Goal: Task Accomplishment & Management: Use online tool/utility

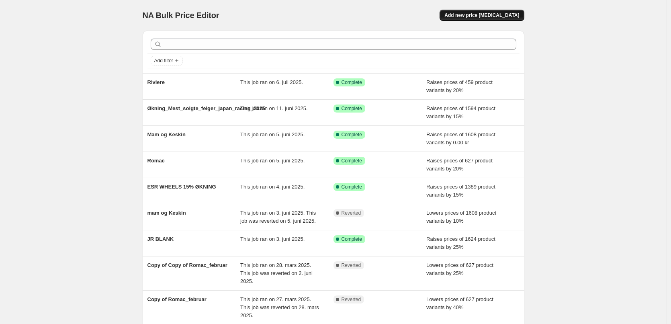
click at [492, 13] on span "Add new price [MEDICAL_DATA]" at bounding box center [481, 15] width 75 height 6
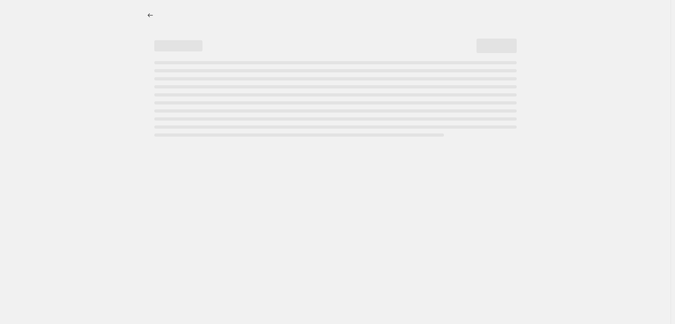
select select "percentage"
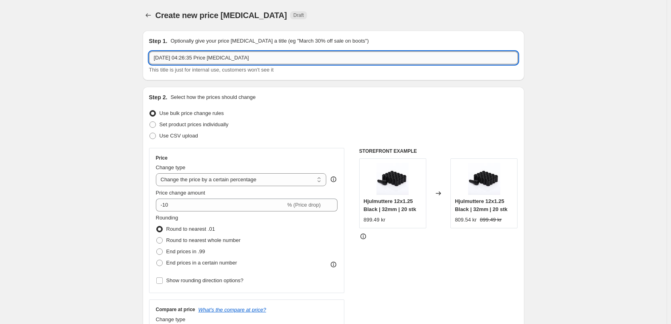
click at [223, 56] on input "[DATE] 04:26:35 Price [MEDICAL_DATA]" at bounding box center [333, 57] width 369 height 13
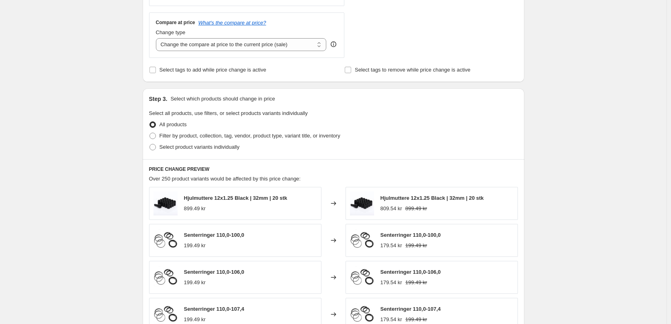
scroll to position [321, 0]
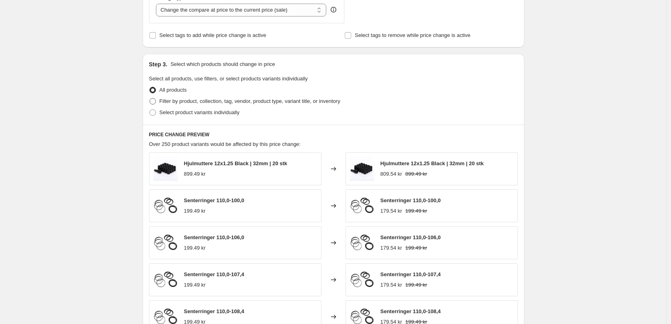
type input "Romac"
click at [207, 103] on span "Filter by product, collection, tag, vendor, product type, variant title, or inv…" at bounding box center [250, 101] width 181 height 6
click at [150, 98] on input "Filter by product, collection, tag, vendor, product type, variant title, or inv…" at bounding box center [149, 98] width 0 height 0
radio input "true"
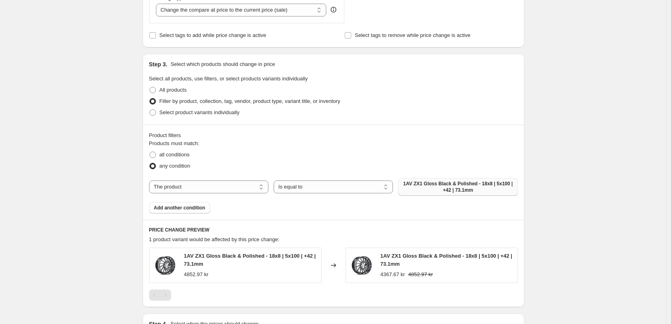
click at [426, 189] on span "1AV ZX1 Gloss Black & Polished - 18x8 | 5x100 | +42 | 73.1mm" at bounding box center [458, 186] width 110 height 13
click at [227, 193] on select "The product The product's collection The product's tag The product's vendor The…" at bounding box center [208, 186] width 119 height 13
select select "vendor"
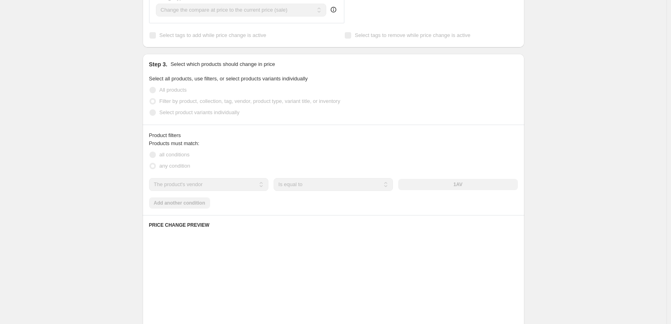
click at [433, 185] on div "1AV" at bounding box center [457, 184] width 119 height 11
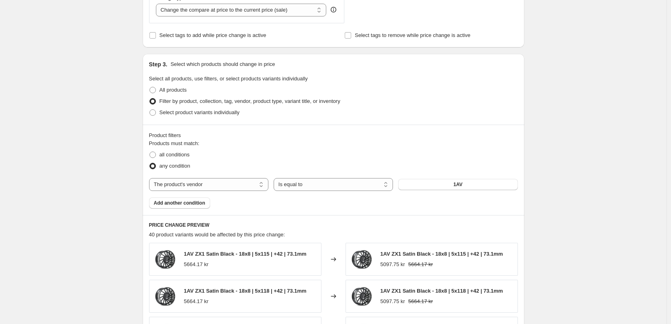
click at [433, 185] on button "1AV" at bounding box center [457, 184] width 119 height 11
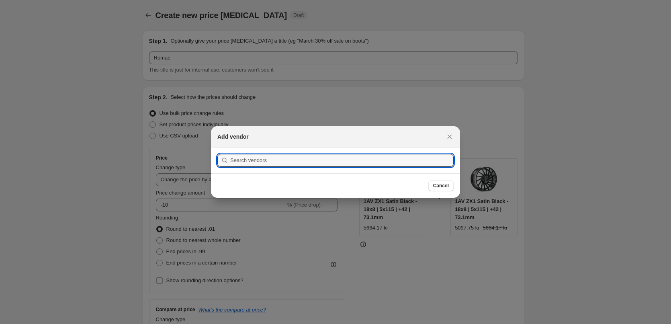
scroll to position [0, 0]
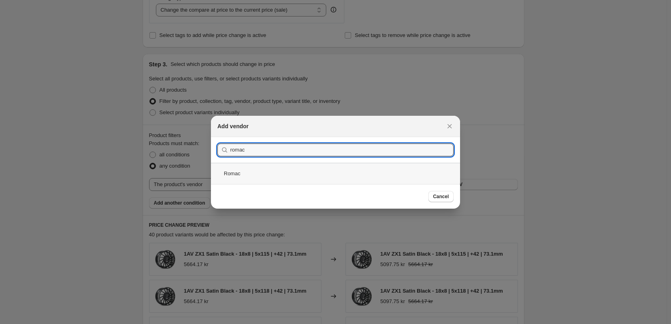
type input "romac"
click at [266, 167] on div "Romac" at bounding box center [335, 173] width 249 height 21
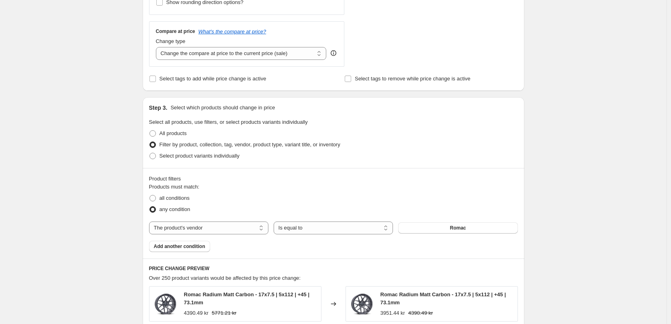
scroll to position [281, 0]
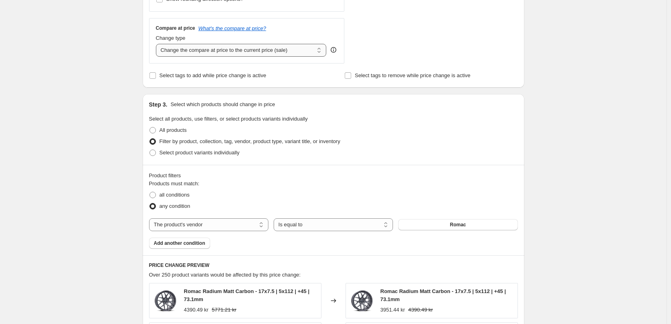
click at [264, 50] on select "Change the compare at price to the current price (sale) Change the compare at p…" at bounding box center [241, 50] width 171 height 13
select select "no_change"
click at [158, 44] on select "Change the compare at price to the current price (sale) Change the compare at p…" at bounding box center [241, 50] width 171 height 13
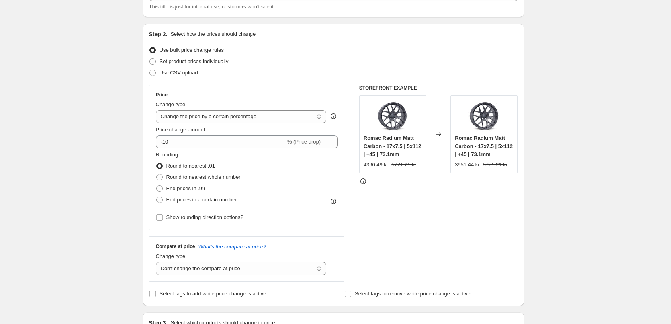
scroll to position [40, 0]
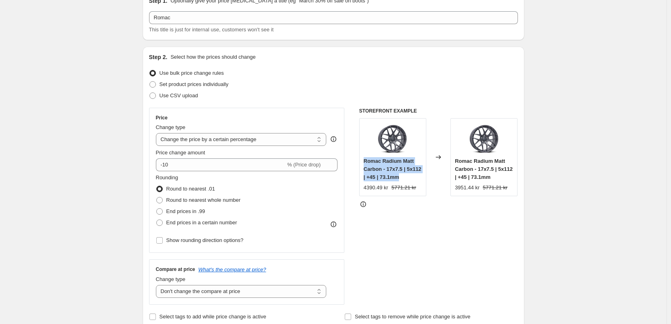
drag, startPoint x: 365, startPoint y: 162, endPoint x: 423, endPoint y: 173, distance: 58.9
click at [422, 173] on div "Romac Radium Matt Carbon - 17x7.5 | 5x112 | +45 | 73.1mm" at bounding box center [393, 169] width 58 height 24
copy span "Romac Radium Matt Carbon - 17x7.5 | 5x112 | +45 | 73.1mm"
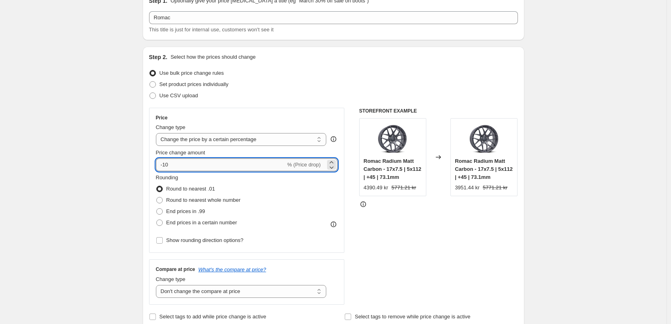
click at [203, 164] on input "-10" at bounding box center [221, 164] width 130 height 13
drag, startPoint x: 182, startPoint y: 164, endPoint x: 165, endPoint y: 164, distance: 17.7
click at [165, 164] on input "-10" at bounding box center [221, 164] width 130 height 13
drag, startPoint x: 197, startPoint y: 166, endPoint x: 168, endPoint y: 168, distance: 29.4
click at [168, 168] on input "-20" at bounding box center [221, 164] width 130 height 13
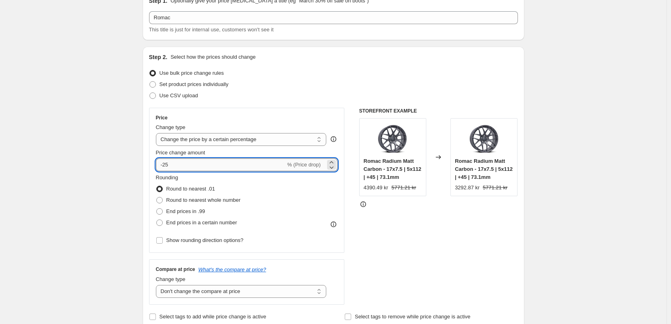
drag, startPoint x: 180, startPoint y: 164, endPoint x: 165, endPoint y: 164, distance: 15.3
click at [165, 164] on input "-25" at bounding box center [221, 164] width 130 height 13
drag, startPoint x: 192, startPoint y: 163, endPoint x: 168, endPoint y: 163, distance: 24.1
click at [168, 163] on input "-20" at bounding box center [221, 164] width 130 height 13
click at [189, 152] on span "Price change amount" at bounding box center [180, 152] width 49 height 6
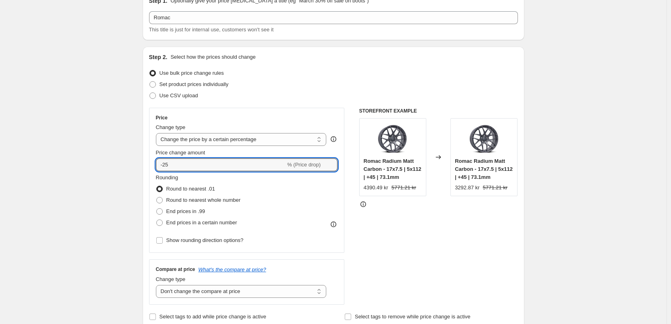
click at [189, 158] on input "-25" at bounding box center [221, 164] width 130 height 13
drag, startPoint x: 185, startPoint y: 166, endPoint x: 166, endPoint y: 166, distance: 18.9
click at [166, 166] on input "-25" at bounding box center [221, 164] width 130 height 13
click at [174, 166] on input "-25" at bounding box center [221, 164] width 130 height 13
drag, startPoint x: 180, startPoint y: 166, endPoint x: 194, endPoint y: 166, distance: 14.1
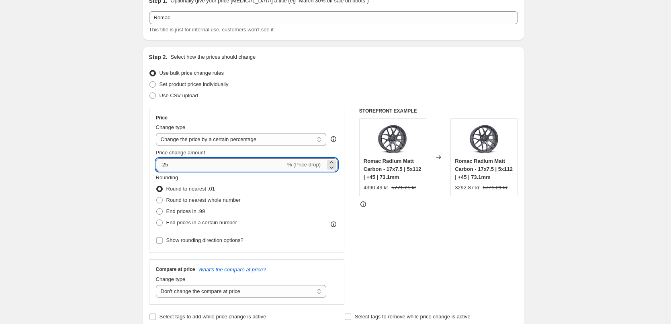
click at [168, 166] on input "-25" at bounding box center [221, 164] width 130 height 13
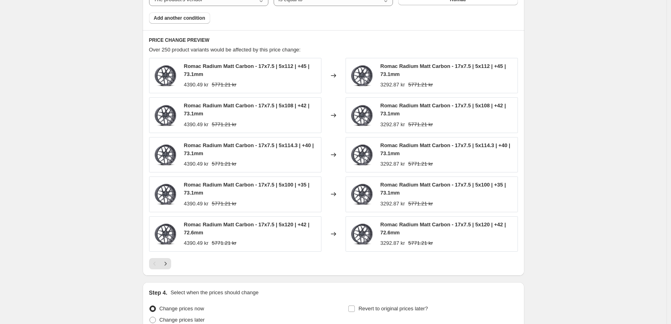
scroll to position [563, 0]
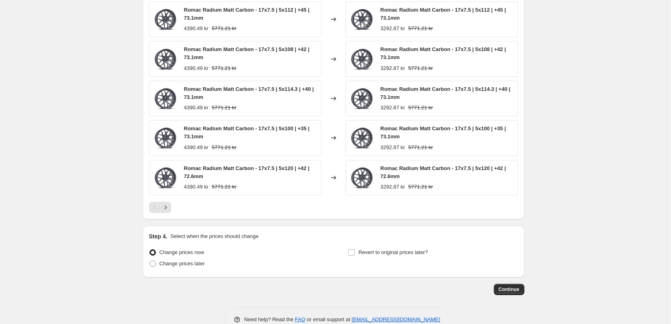
click at [211, 212] on div at bounding box center [333, 207] width 369 height 11
click at [177, 206] on div at bounding box center [333, 207] width 369 height 11
click at [169, 207] on icon "Next" at bounding box center [166, 207] width 8 height 8
click at [171, 212] on button "Next" at bounding box center [165, 207] width 11 height 11
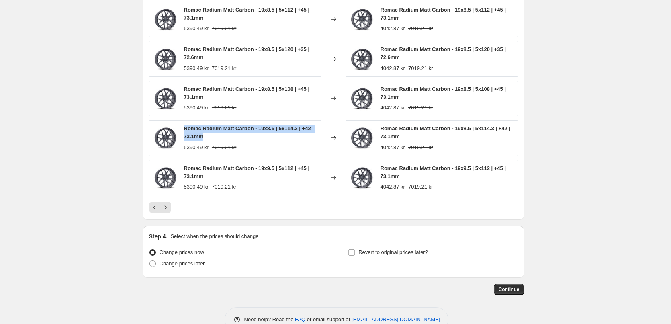
drag, startPoint x: 211, startPoint y: 138, endPoint x: 183, endPoint y: 127, distance: 30.0
click at [183, 127] on div "Romac Radium Matt Carbon - 19x8.5 | 5x114.3 | +42 | 73.1mm 5390.49 kr 7019.21 kr" at bounding box center [235, 137] width 172 height 35
copy span "Romac Radium Matt Carbon - 19x8.5 | 5x114.3 | +42 | 73.1mm"
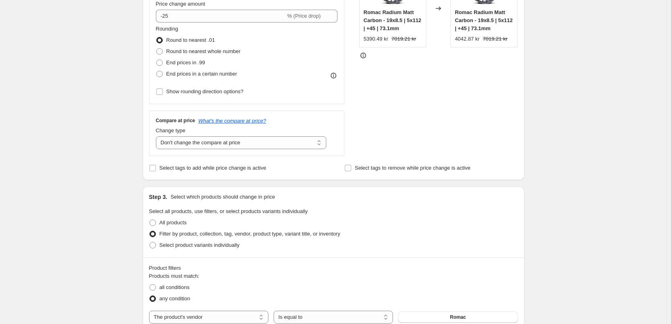
scroll to position [80, 0]
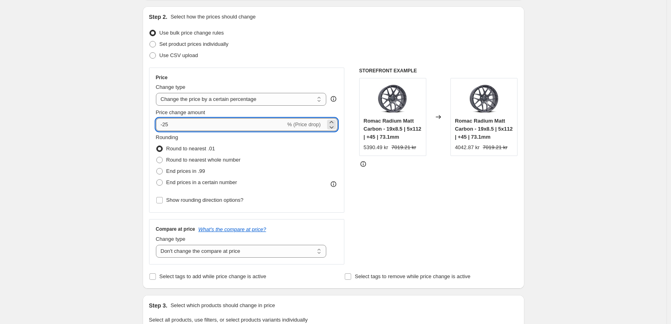
drag, startPoint x: 170, startPoint y: 124, endPoint x: 165, endPoint y: 124, distance: 5.2
click at [165, 124] on input "-25" at bounding box center [221, 124] width 130 height 13
click at [166, 126] on input "-30" at bounding box center [221, 124] width 130 height 13
type input "-27"
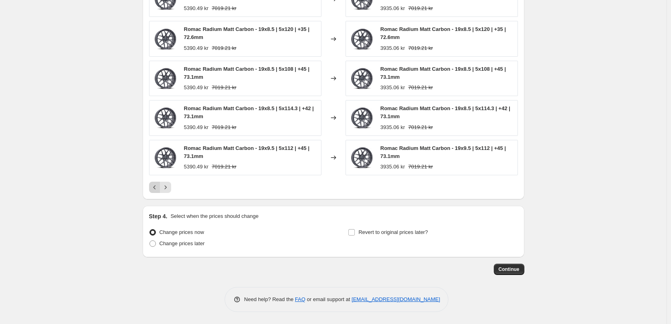
click at [155, 190] on icon "Previous" at bounding box center [155, 187] width 8 height 8
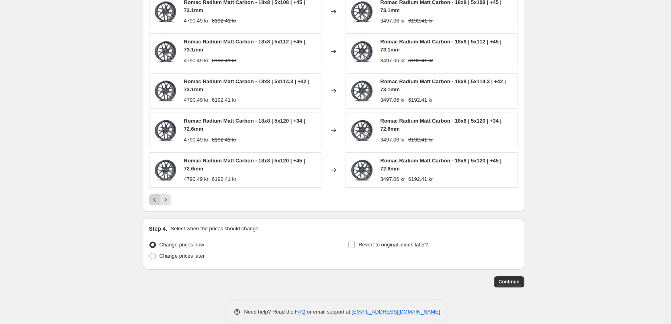
scroll to position [583, 0]
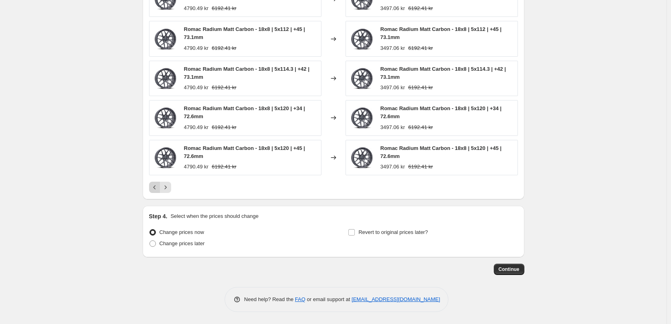
click at [155, 190] on icon "Previous" at bounding box center [155, 187] width 8 height 8
click at [155, 190] on div "Pagination" at bounding box center [154, 187] width 11 height 11
click at [170, 188] on icon "Next" at bounding box center [166, 187] width 8 height 8
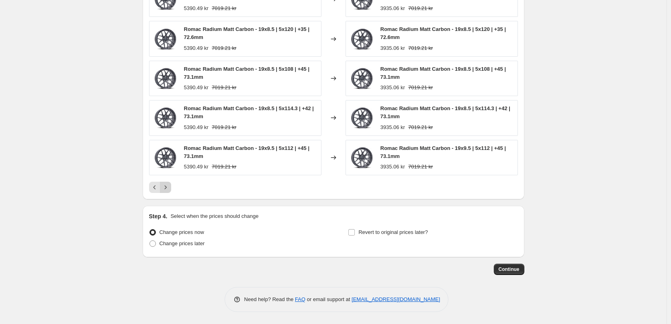
click at [170, 188] on icon "Next" at bounding box center [166, 187] width 8 height 8
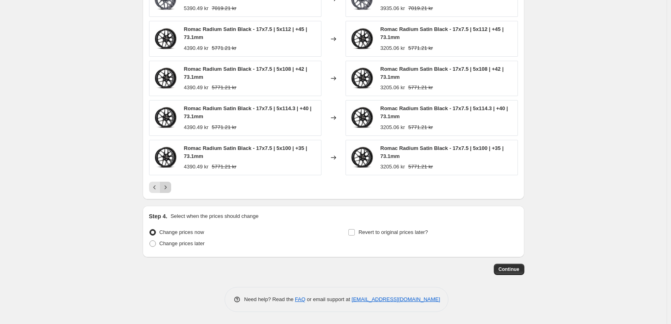
click at [170, 188] on icon "Next" at bounding box center [166, 187] width 8 height 8
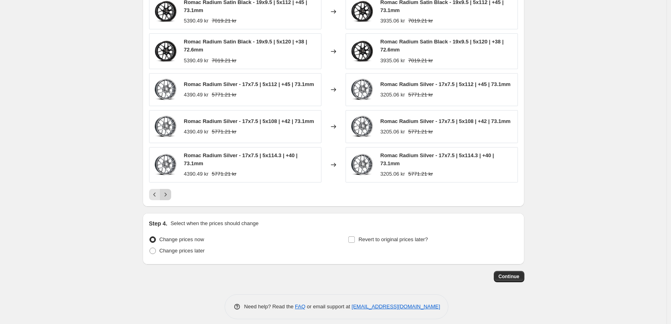
scroll to position [578, 0]
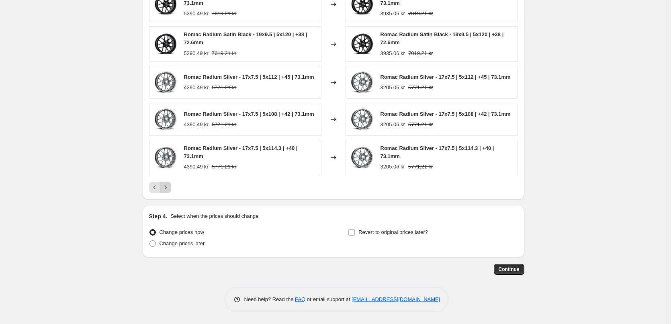
click at [170, 188] on icon "Next" at bounding box center [166, 187] width 8 height 8
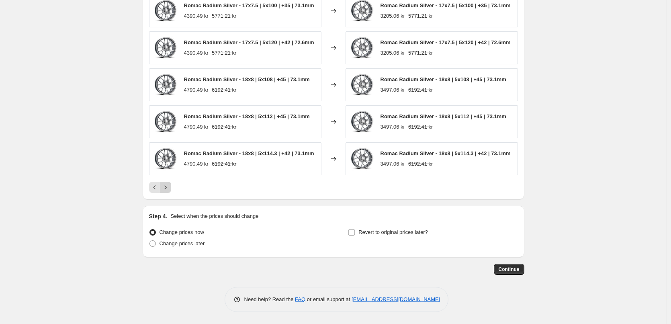
click at [170, 188] on icon "Next" at bounding box center [166, 187] width 8 height 8
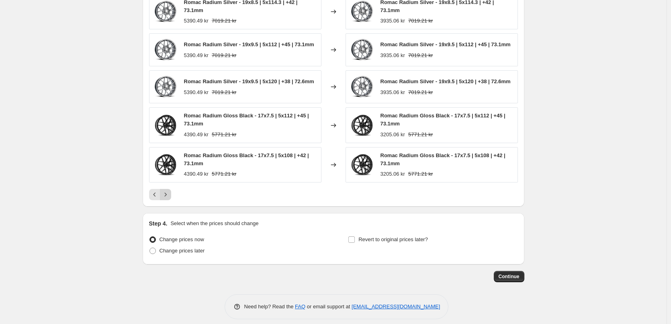
click at [171, 188] on div "Romac Radium Silver - 19x8.5 | 5x114.3 | +42 | 73.1mm 5390.49 kr 7019.21 kr Cha…" at bounding box center [333, 97] width 369 height 206
click at [166, 196] on icon "Next" at bounding box center [166, 194] width 8 height 8
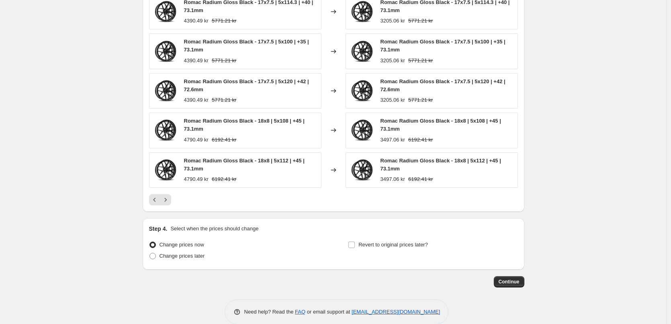
click at [167, 196] on icon "Next" at bounding box center [166, 200] width 8 height 8
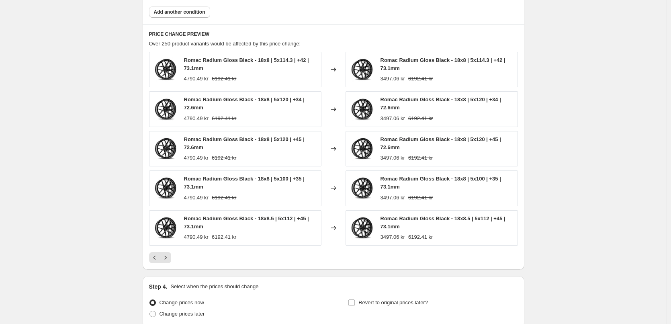
scroll to position [583, 0]
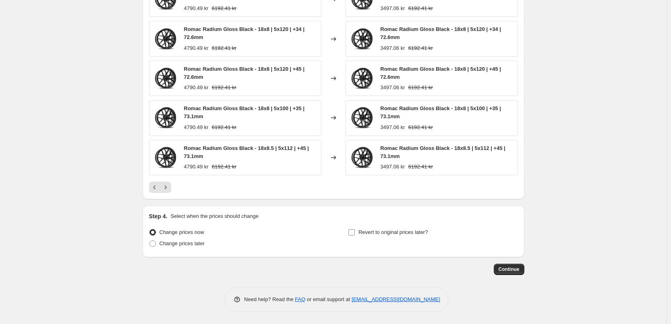
click at [370, 232] on span "Revert to original prices later?" at bounding box center [393, 232] width 70 height 6
click at [355, 232] on input "Revert to original prices later?" at bounding box center [351, 232] width 6 height 6
checkbox input "true"
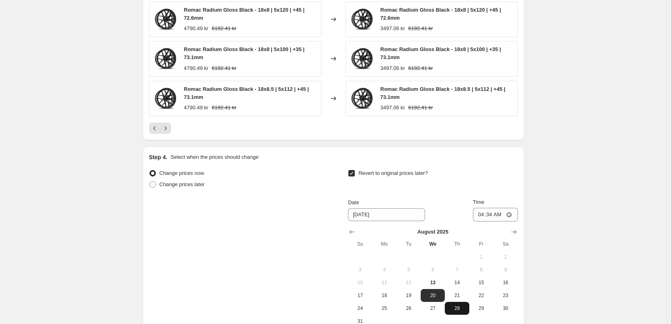
scroll to position [733, 0]
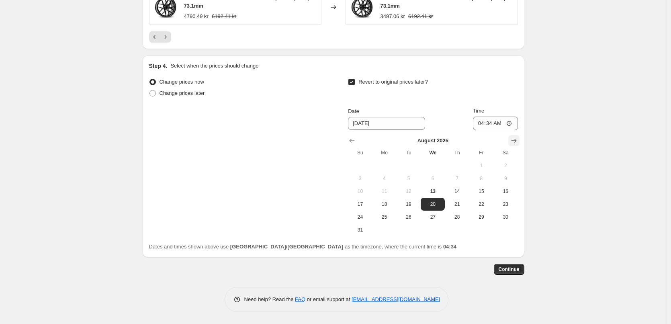
click at [511, 141] on button "Show next month, September 2025" at bounding box center [513, 140] width 11 height 11
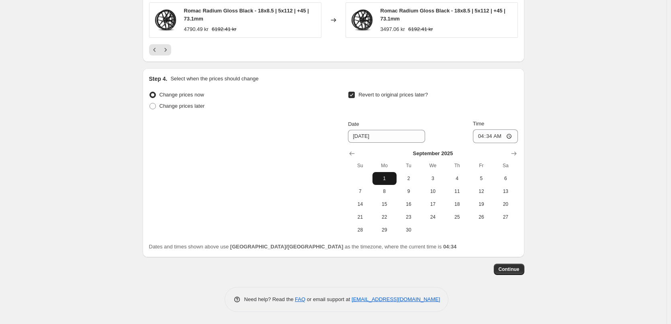
click at [393, 178] on span "1" at bounding box center [385, 178] width 18 height 6
drag, startPoint x: 512, startPoint y: 270, endPoint x: 498, endPoint y: 186, distance: 85.1
click at [352, 152] on icon "Show previous month, August 2025" at bounding box center [352, 153] width 8 height 8
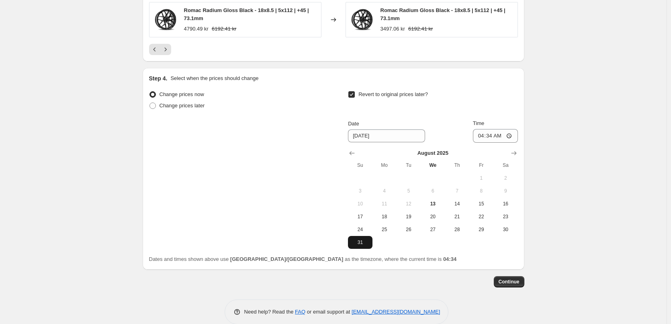
click at [364, 245] on span "31" at bounding box center [360, 242] width 18 height 6
type input "[DATE]"
click at [493, 138] on input "04:34" at bounding box center [495, 136] width 45 height 14
type input "23:59"
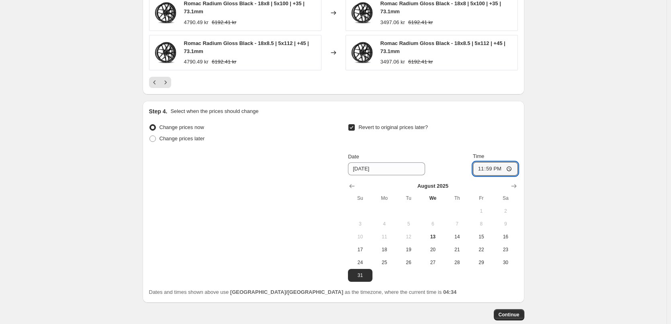
scroll to position [733, 0]
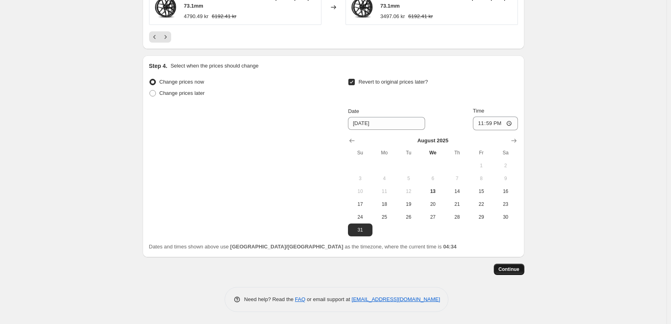
click at [507, 272] on span "Continue" at bounding box center [509, 269] width 21 height 6
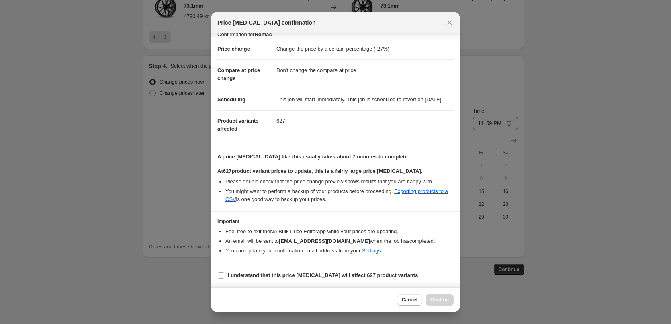
scroll to position [17, 0]
click at [251, 272] on b "I understand that this price [MEDICAL_DATA] will affect 627 product variants" at bounding box center [323, 275] width 190 height 6
click at [224, 272] on input "I understand that this price [MEDICAL_DATA] will affect 627 product variants" at bounding box center [221, 275] width 6 height 6
checkbox input "true"
click at [433, 299] on span "Confirm" at bounding box center [439, 300] width 18 height 6
